Goal: Navigation & Orientation: Go to known website

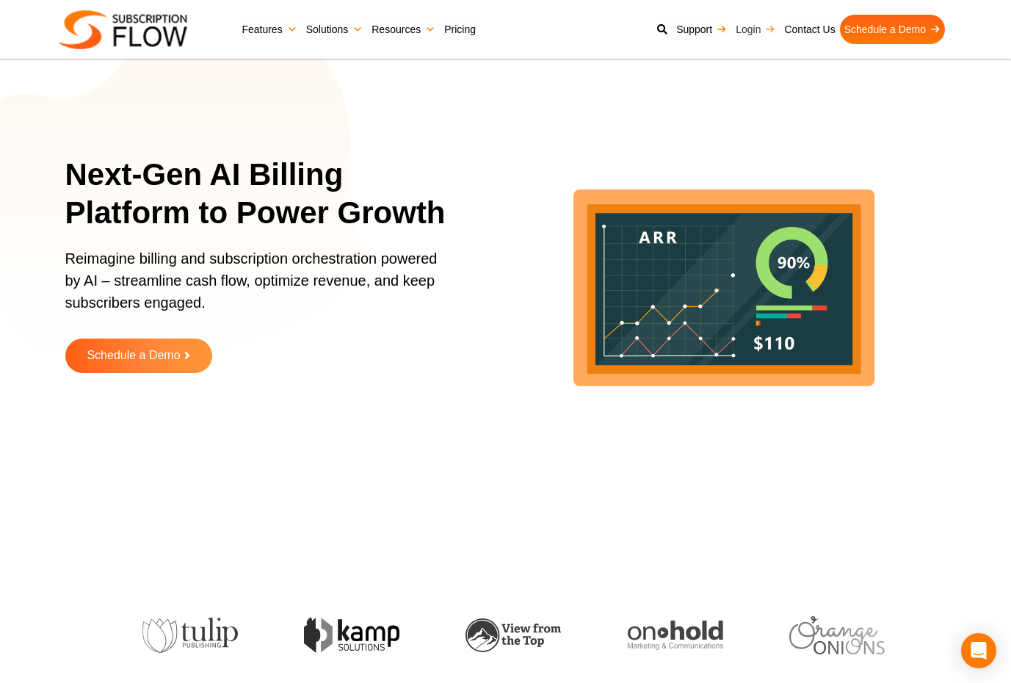
click at [756, 29] on link "Login" at bounding box center [755, 29] width 48 height 29
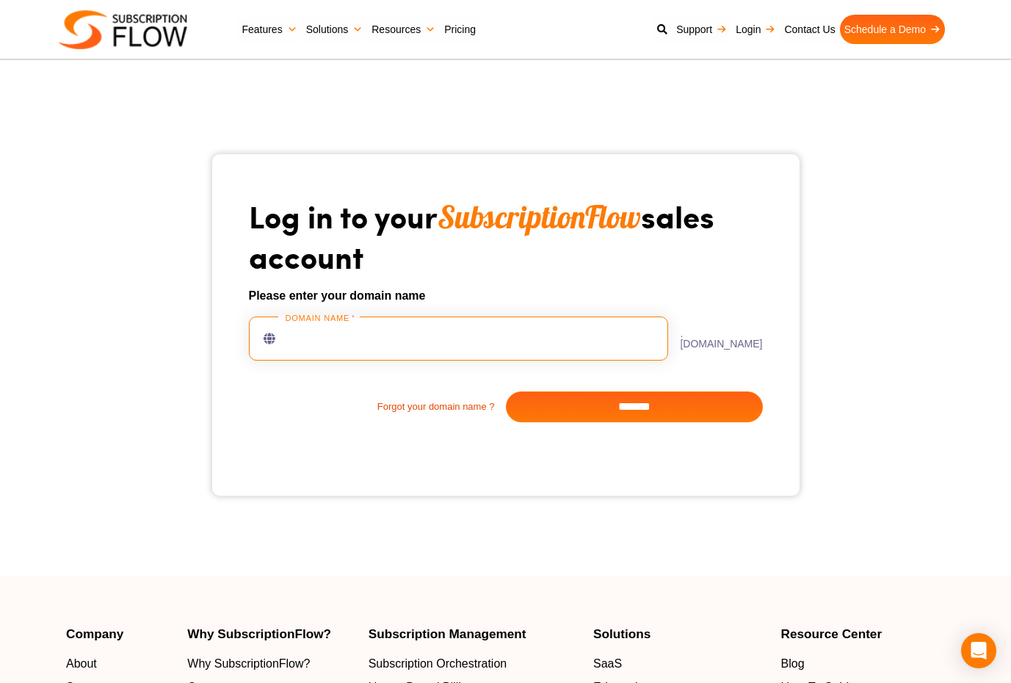
click at [510, 324] on input "text" at bounding box center [459, 338] width 420 height 44
type input "***"
click at [572, 404] on input "*******" at bounding box center [634, 406] width 257 height 31
